Goal: Task Accomplishment & Management: Complete application form

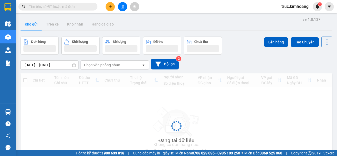
drag, startPoint x: 0, startPoint y: 0, endPoint x: 109, endPoint y: 7, distance: 109.1
click at [109, 7] on icon "plus" at bounding box center [110, 7] width 4 height 4
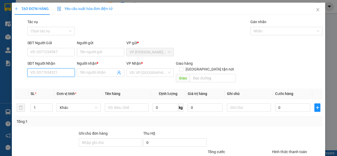
click at [61, 74] on input "SĐT Người Nhận" at bounding box center [50, 72] width 47 height 8
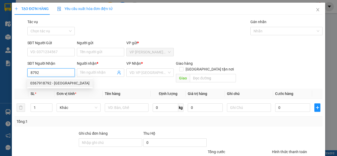
click at [61, 85] on div "0367918792 - ANH SƠN" at bounding box center [59, 83] width 59 height 6
type input "0367918792"
type input "ANH SƠN"
type input "70.000"
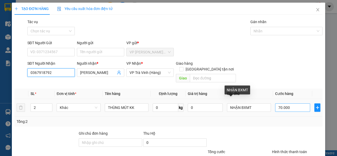
type input "0367918792"
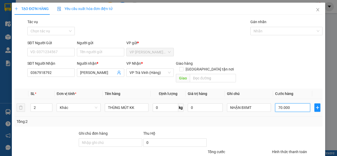
click at [279, 103] on input "70.000" at bounding box center [292, 107] width 35 height 8
type input "8"
type input "80"
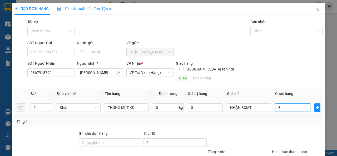
type input "80"
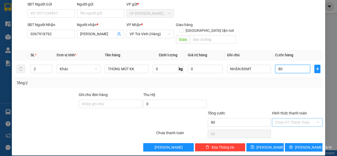
type input "80"
type input "80.000"
click at [284, 118] on input "Hình thức thanh toán" at bounding box center [295, 122] width 40 height 8
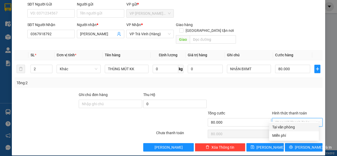
drag, startPoint x: 285, startPoint y: 126, endPoint x: 287, endPoint y: 129, distance: 3.7
click at [285, 126] on div "Tại văn phòng" at bounding box center [293, 127] width 43 height 6
type input "0"
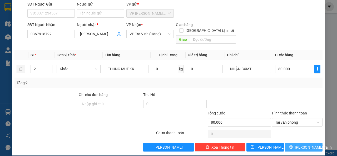
click at [292, 145] on icon "printer" at bounding box center [290, 146] width 3 height 3
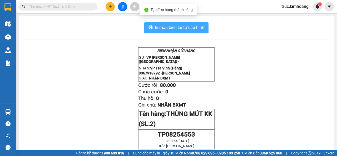
click at [175, 26] on span "In mẫu biên lai tự cấu hình" at bounding box center [179, 27] width 49 height 7
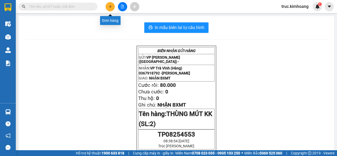
click at [109, 9] on button at bounding box center [109, 6] width 9 height 9
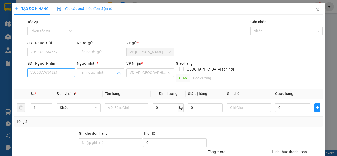
click at [65, 69] on input "SĐT Người Nhận" at bounding box center [50, 72] width 47 height 8
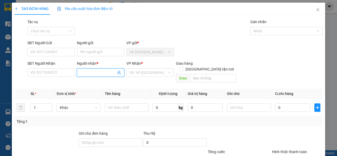
click at [96, 71] on input "Người nhận *" at bounding box center [98, 73] width 36 height 6
type input "ga khách"
click at [153, 75] on input "search" at bounding box center [147, 73] width 37 height 8
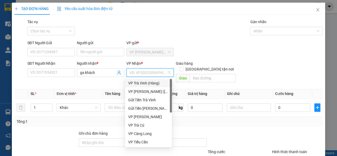
click at [136, 81] on div "VP Trà Vinh (Hàng)" at bounding box center [148, 83] width 40 height 6
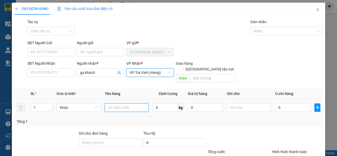
click at [111, 103] on input "text" at bounding box center [127, 107] width 44 height 8
type input "xe máy đi chung"
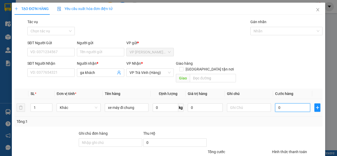
drag, startPoint x: 282, startPoint y: 100, endPoint x: 282, endPoint y: 97, distance: 3.7
click at [282, 103] on input "0" at bounding box center [292, 107] width 35 height 8
type input "2"
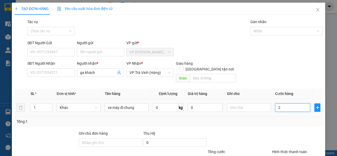
type input "25"
type input "250"
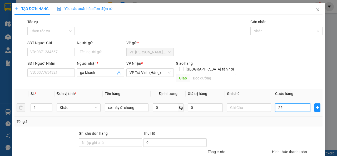
type input "250"
click at [141, 75] on span "VP Trà Vinh (Hàng)" at bounding box center [149, 73] width 41 height 8
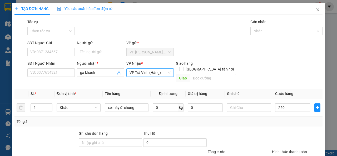
type input "250.000"
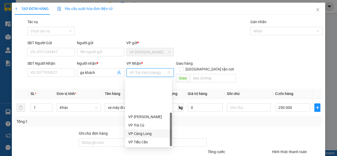
scroll to position [42, 0]
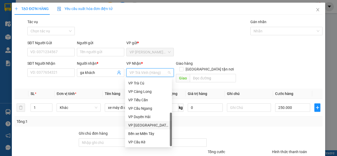
click at [149, 123] on div "VP Bình Phú" at bounding box center [148, 125] width 40 height 6
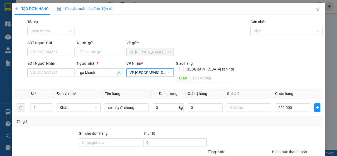
scroll to position [39, 0]
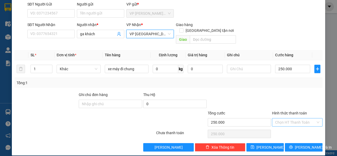
click at [289, 118] on input "Hình thức thanh toán" at bounding box center [295, 122] width 40 height 8
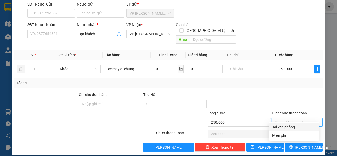
click at [286, 126] on div "Tại văn phòng" at bounding box center [293, 127] width 43 height 6
type input "0"
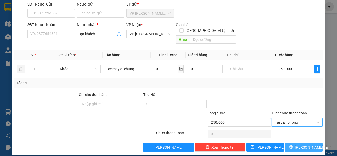
drag, startPoint x: 302, startPoint y: 141, endPoint x: 277, endPoint y: 100, distance: 48.3
click at [302, 144] on span "Lưu và In" at bounding box center [312, 147] width 37 height 6
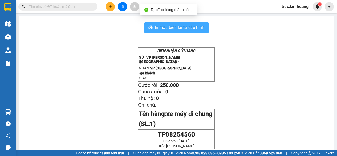
click at [180, 28] on span "In mẫu biên lai tự cấu hình" at bounding box center [179, 27] width 49 height 7
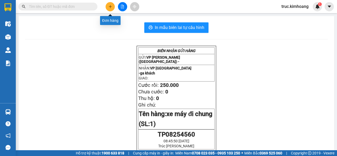
click at [114, 9] on button at bounding box center [109, 6] width 9 height 9
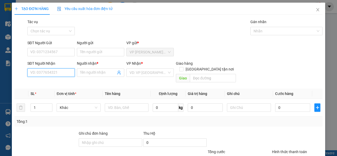
click at [59, 71] on input "SĐT Người Nhận" at bounding box center [50, 72] width 47 height 8
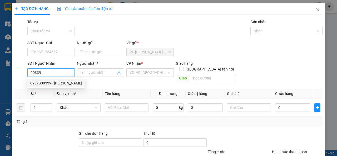
click at [58, 82] on div "0937300339 - LIN" at bounding box center [56, 83] width 52 height 6
type input "0937300339"
type input "LIN"
type input "35.000"
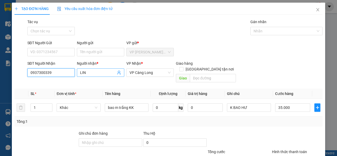
type input "0937300339"
click at [83, 71] on input "LIN" at bounding box center [98, 73] width 36 height 6
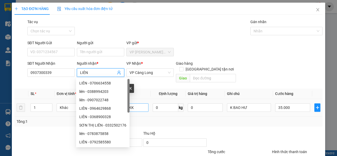
type input "LIÊN"
click at [133, 103] on input "bao m trắng KK" at bounding box center [127, 107] width 44 height 8
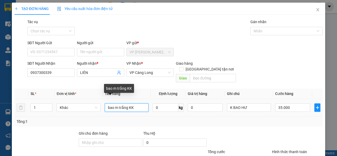
click at [127, 103] on input "bao m trắng KK" at bounding box center [127, 107] width 44 height 8
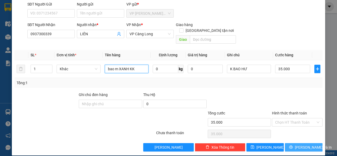
type input "bao m XANH KK"
click at [298, 144] on span "Lưu và In" at bounding box center [312, 147] width 37 height 6
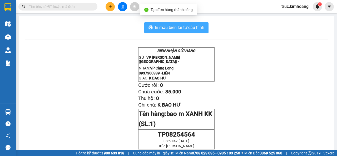
click at [197, 29] on span "In mẫu biên lai tự cấu hình" at bounding box center [179, 27] width 49 height 7
click at [190, 29] on span "In mẫu biên lai tự cấu hình" at bounding box center [179, 27] width 49 height 7
